Goal: Navigation & Orientation: Go to known website

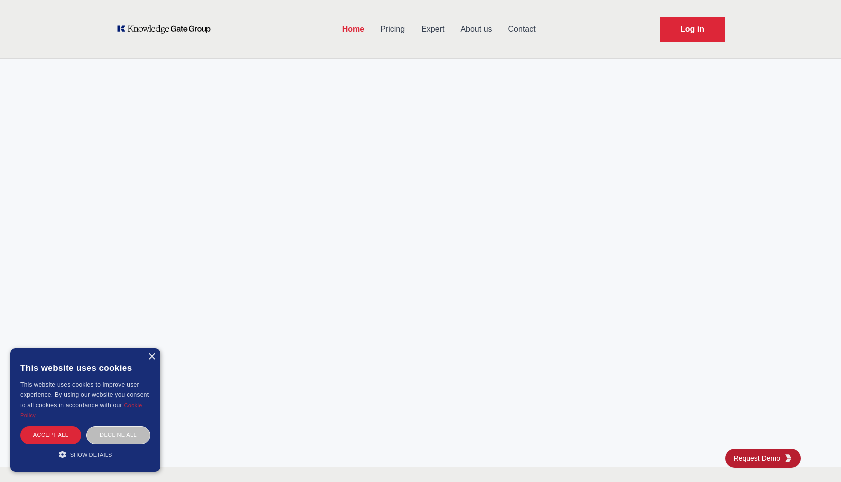
scroll to position [3695, 0]
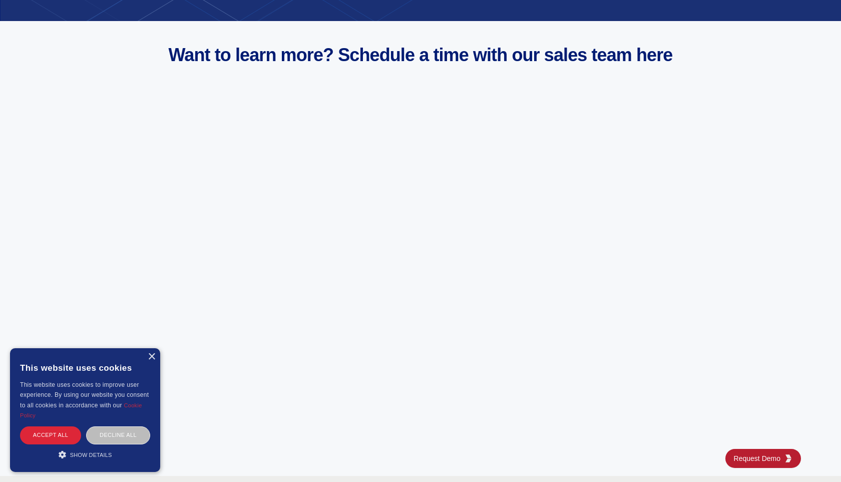
scroll to position [3698, 0]
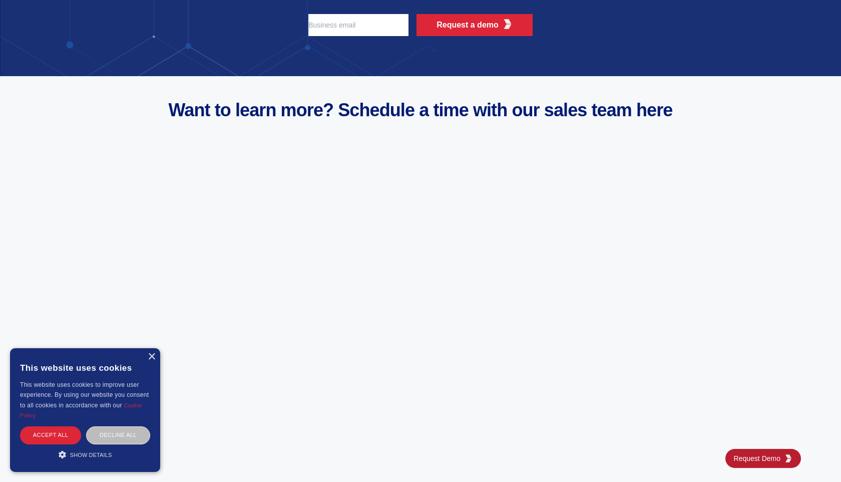
scroll to position [3935, 0]
